Goal: Navigation & Orientation: Find specific page/section

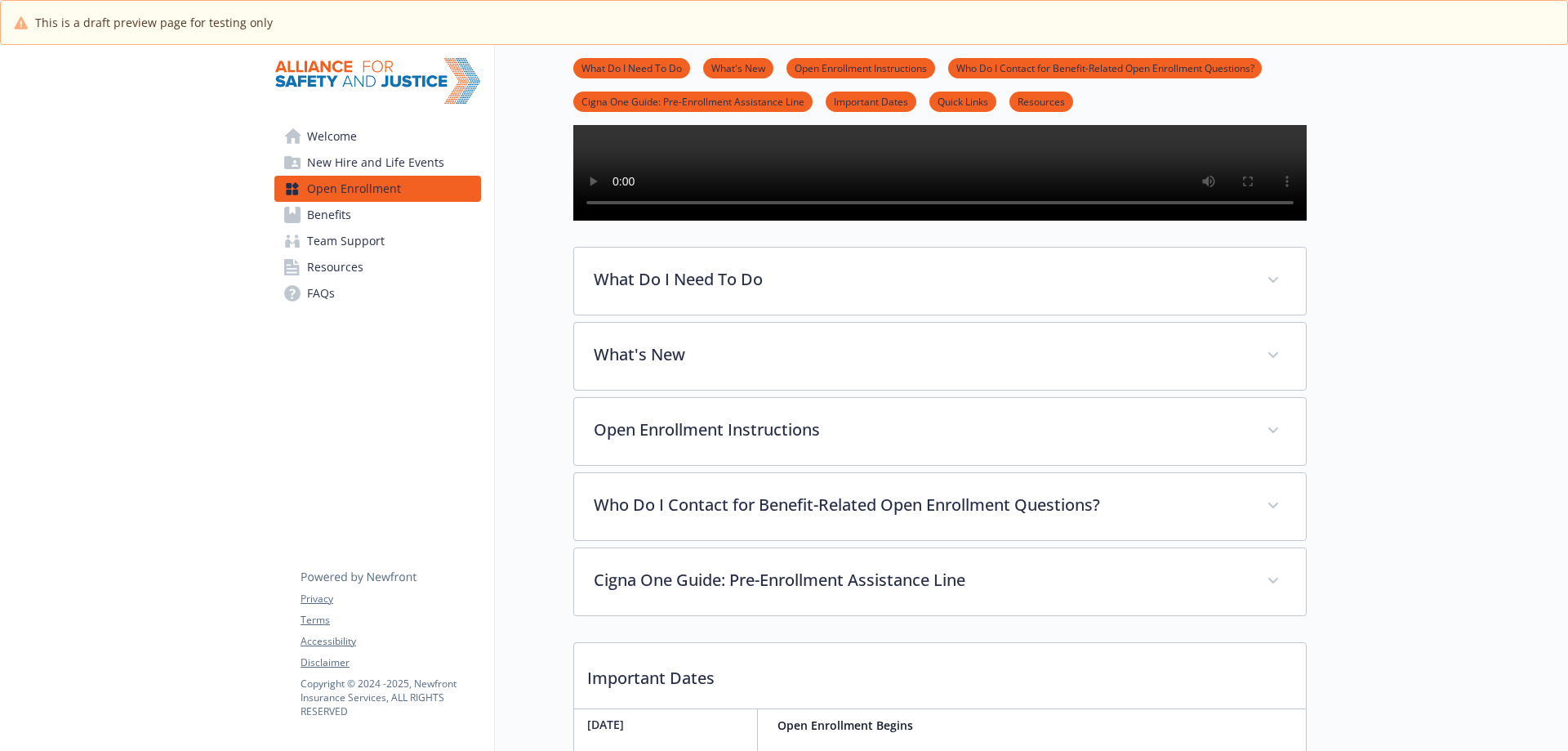
scroll to position [346, 0]
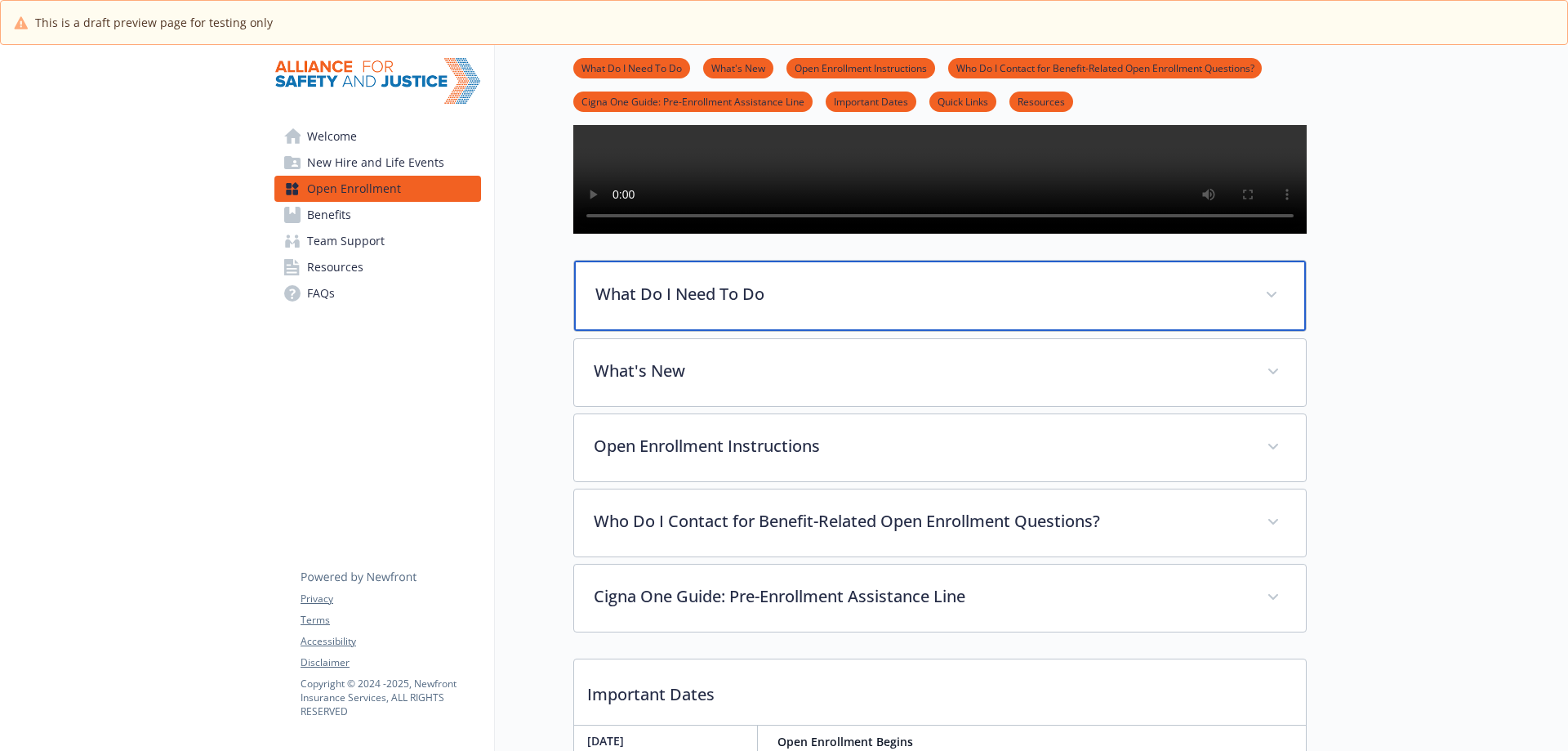
click at [849, 307] on p "What Do I Need To Do" at bounding box center [920, 294] width 650 height 24
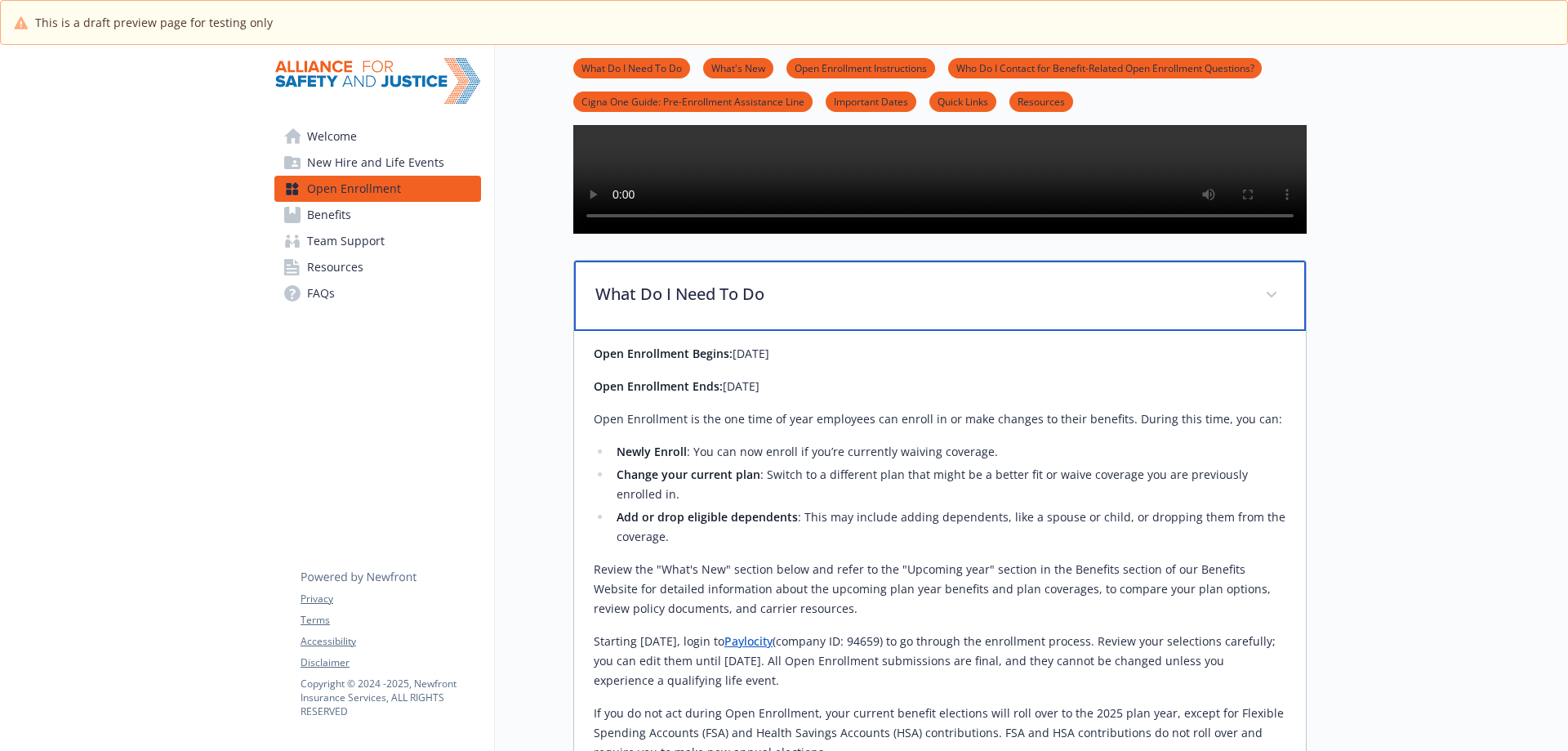
click at [849, 307] on p "What Do I Need To Do" at bounding box center [920, 294] width 650 height 24
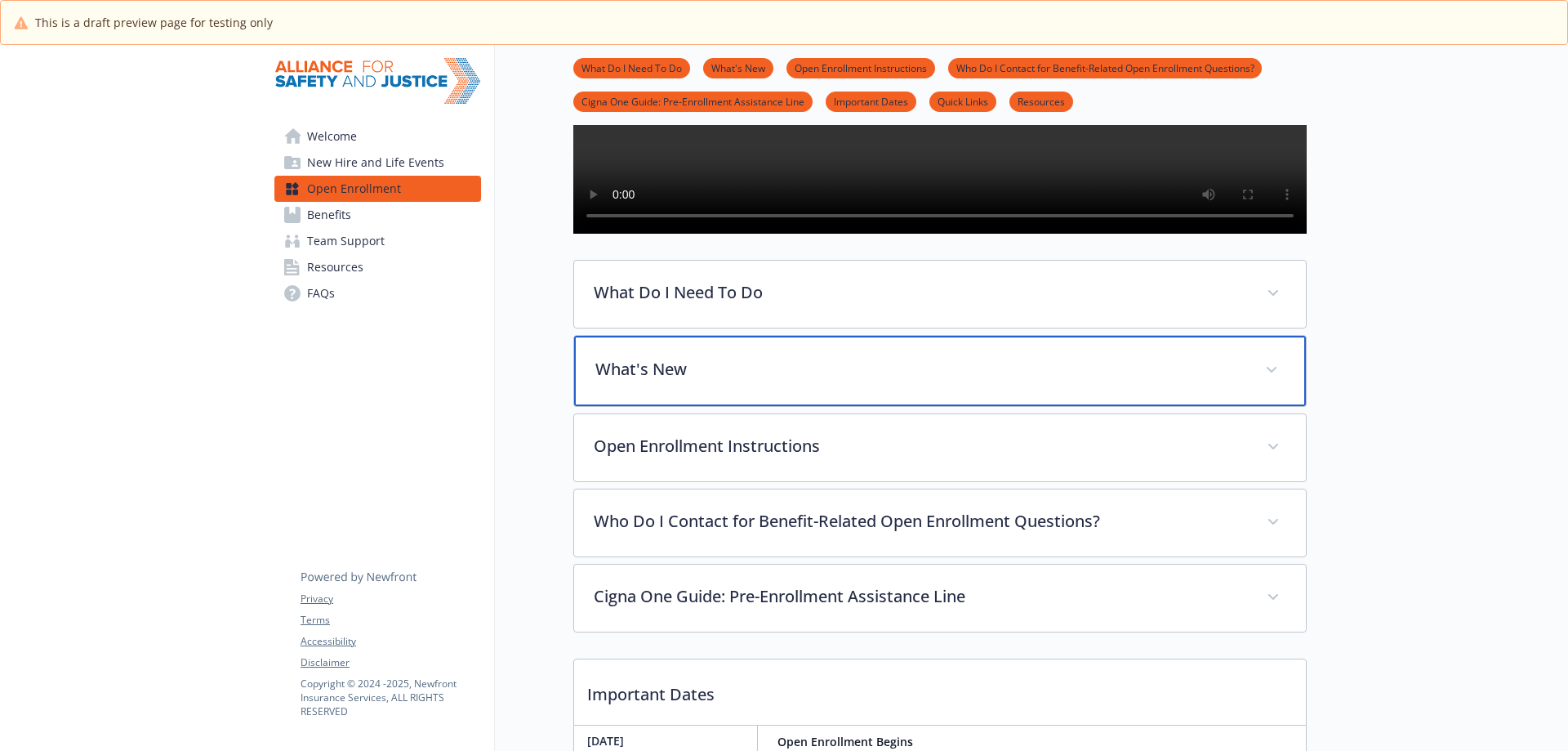
click at [842, 382] on p "What's New" at bounding box center [920, 369] width 650 height 24
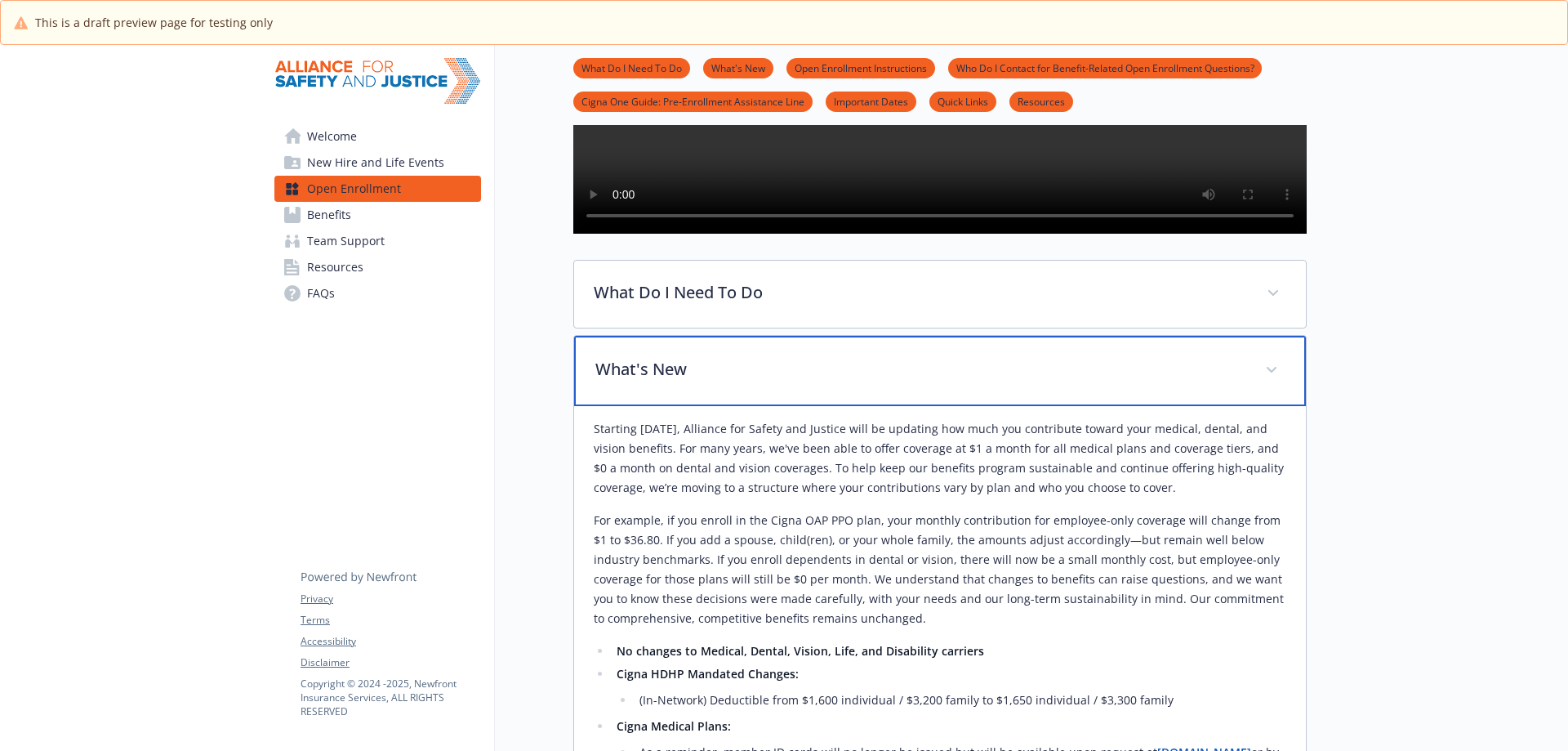
scroll to position [0, 0]
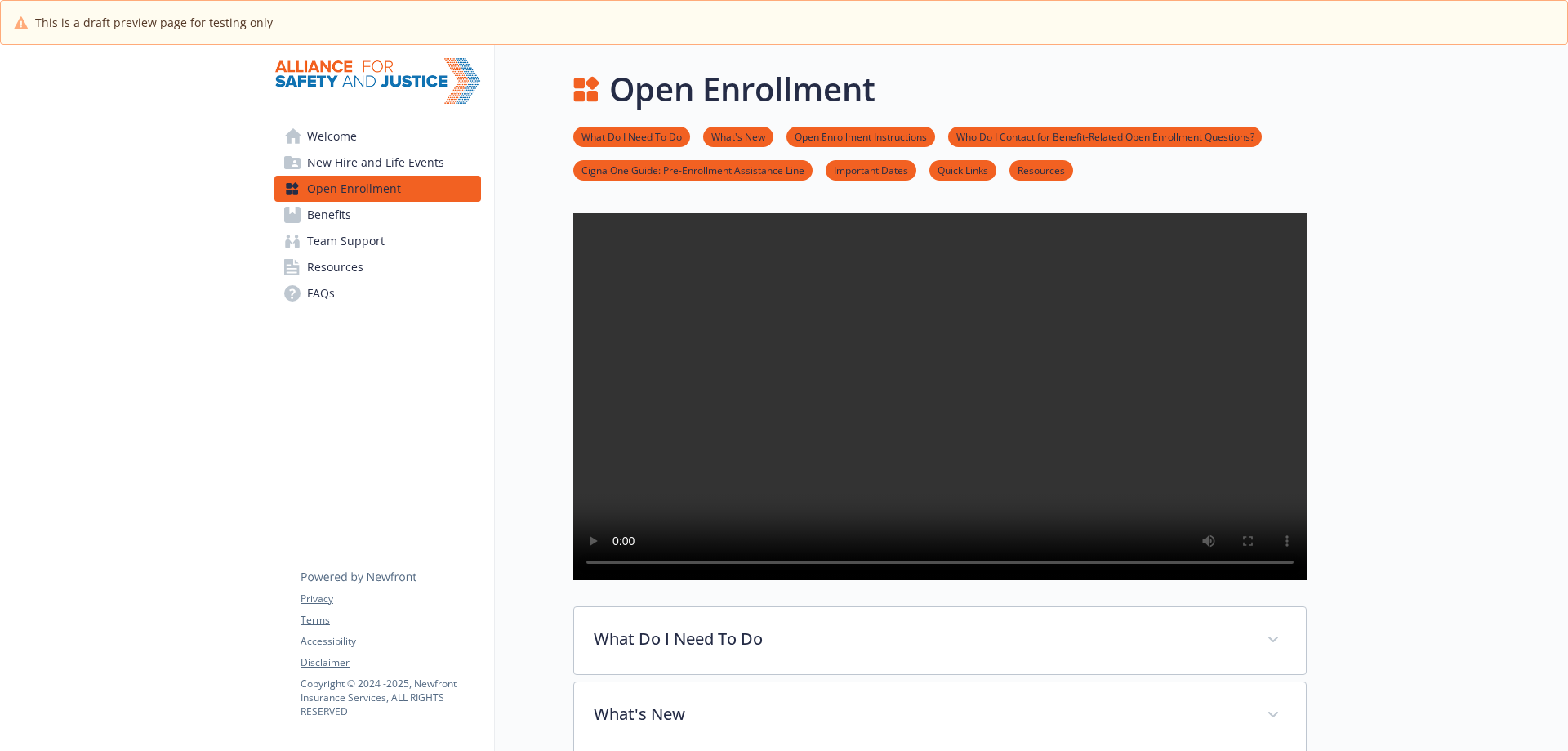
click at [356, 146] on span "Welcome" at bounding box center [332, 136] width 50 height 26
